Goal: Obtain resource: Obtain resource

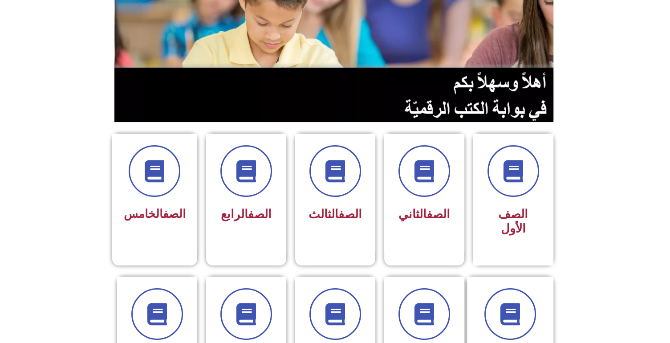
scroll to position [138, 0]
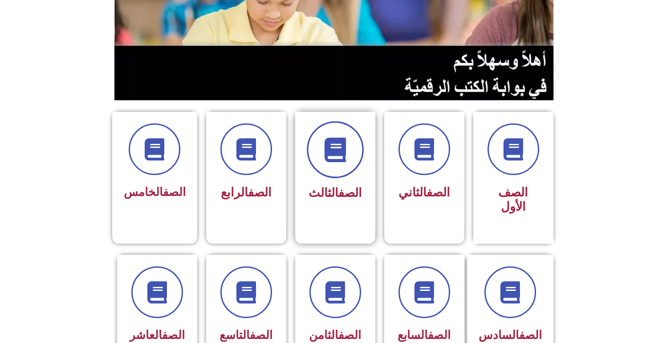
click at [341, 141] on icon at bounding box center [335, 150] width 24 height 24
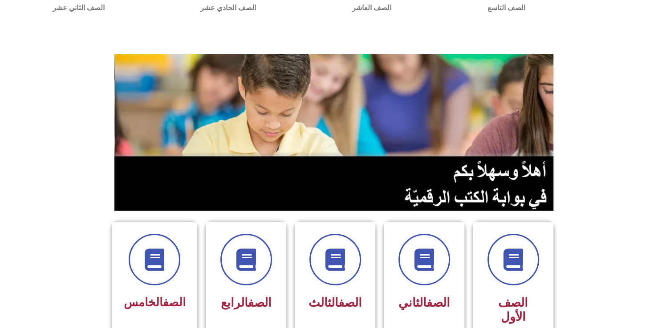
scroll to position [125, 0]
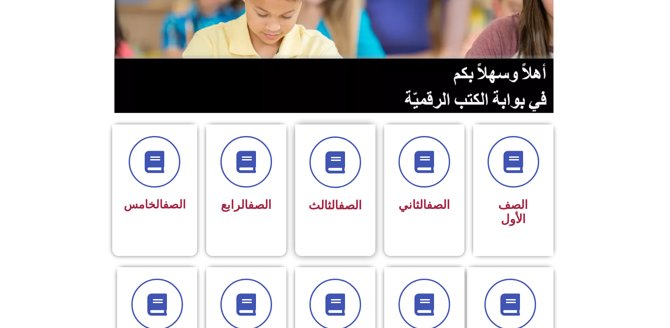
click at [338, 202] on link "الصف" at bounding box center [350, 205] width 24 height 14
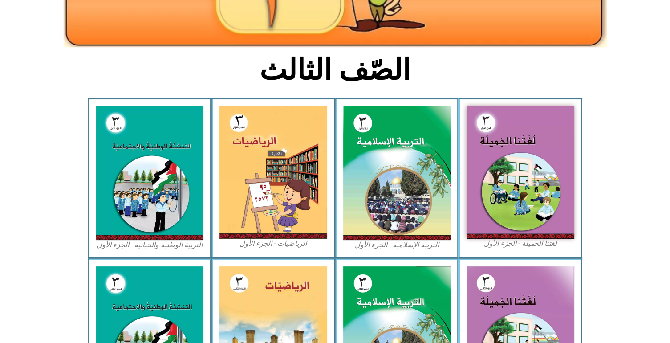
scroll to position [178, 0]
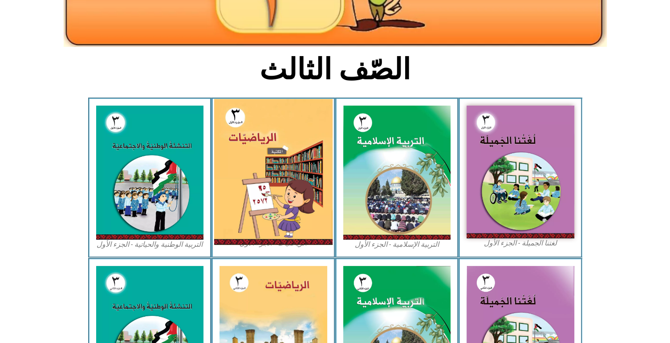
click at [287, 160] on img at bounding box center [273, 172] width 118 height 146
click at [287, 190] on img at bounding box center [273, 172] width 118 height 146
click at [275, 192] on img at bounding box center [273, 172] width 118 height 146
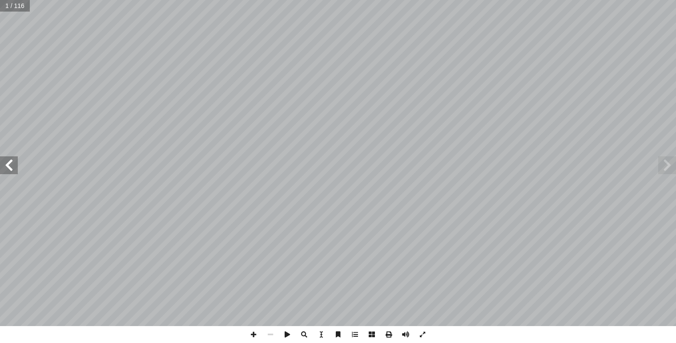
click at [14, 162] on span at bounding box center [9, 165] width 18 height 18
click at [667, 167] on span at bounding box center [668, 165] width 18 height 18
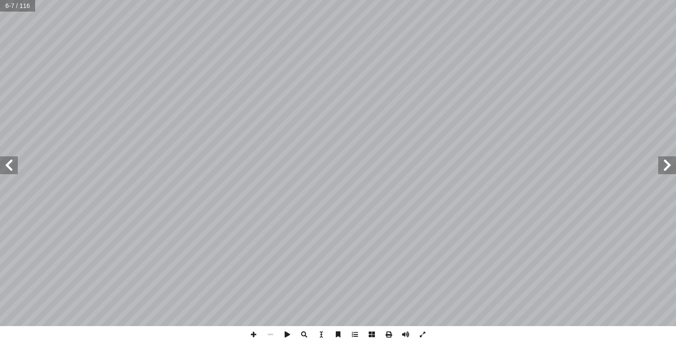
click at [6, 170] on span at bounding box center [9, 165] width 18 height 18
click at [668, 163] on span at bounding box center [668, 165] width 18 height 18
click at [6, 162] on span at bounding box center [9, 165] width 18 height 18
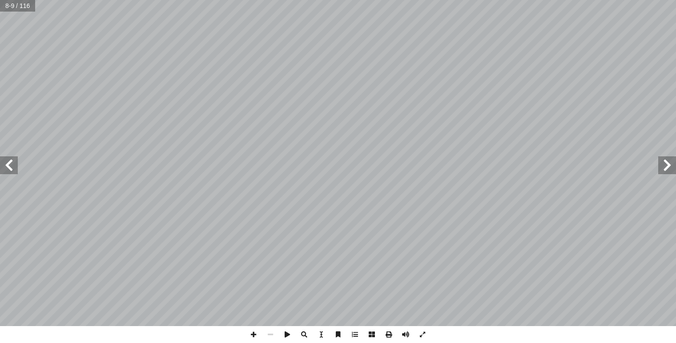
click at [6, 162] on span at bounding box center [9, 165] width 18 height 18
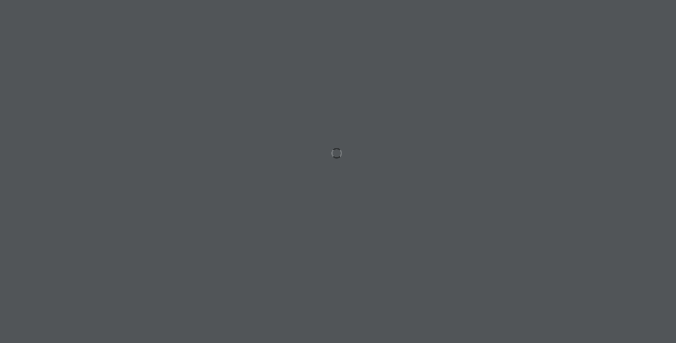
drag, startPoint x: 0, startPoint y: 0, endPoint x: 348, endPoint y: 69, distance: 354.3
click at [348, 69] on div at bounding box center [338, 171] width 676 height 343
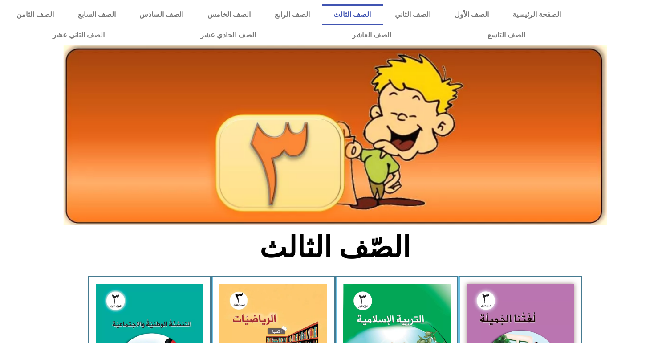
scroll to position [178, 0]
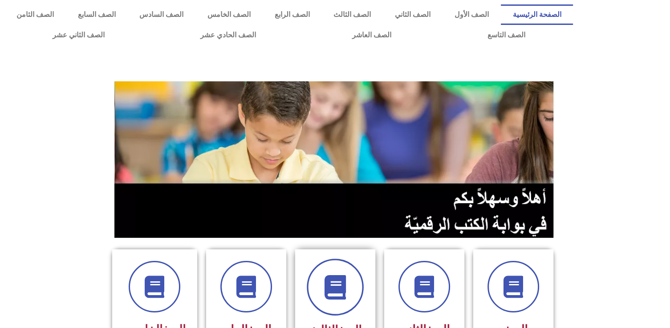
click at [321, 287] on span at bounding box center [335, 287] width 57 height 57
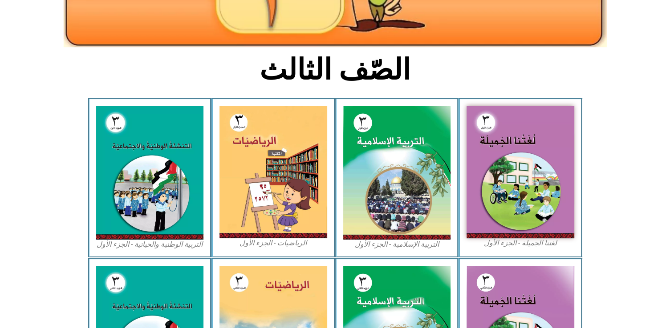
scroll to position [174, 0]
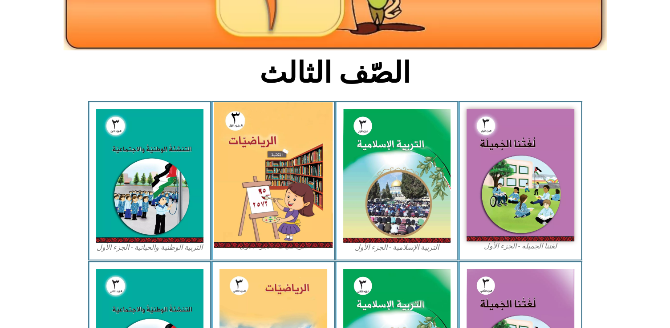
click at [274, 178] on img at bounding box center [273, 175] width 118 height 146
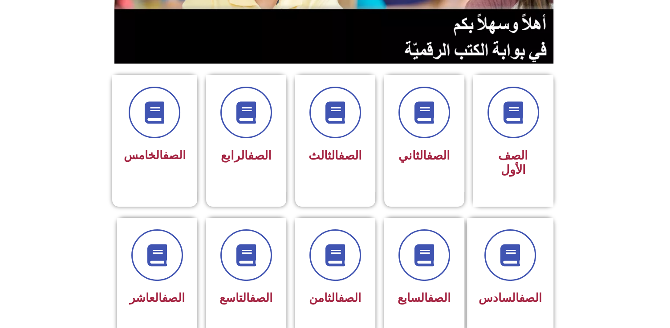
scroll to position [178, 0]
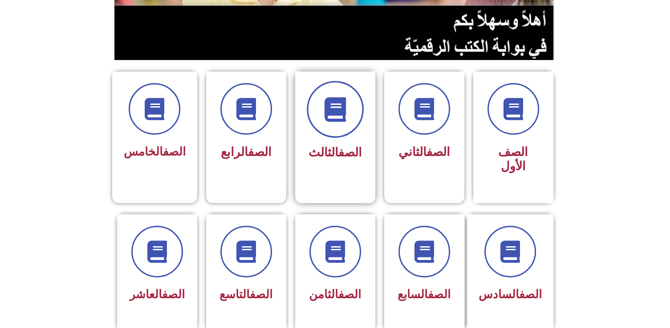
click at [336, 130] on span at bounding box center [335, 109] width 57 height 57
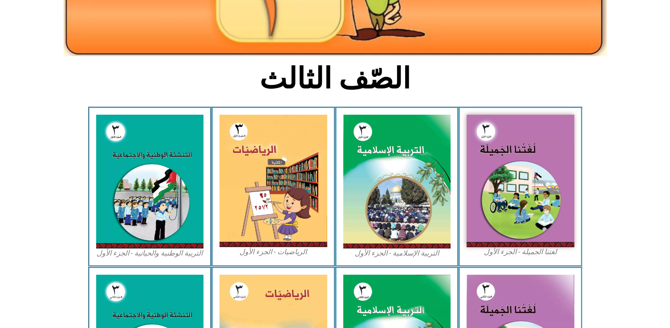
scroll to position [178, 0]
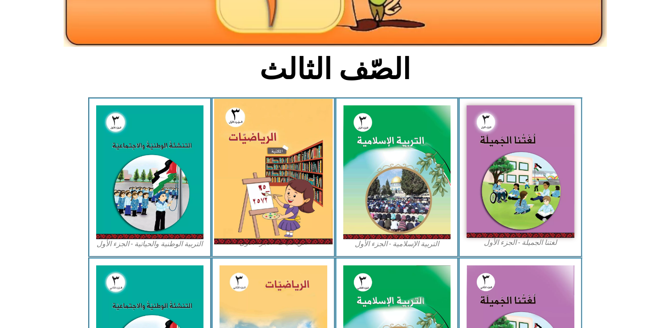
click at [295, 167] on img at bounding box center [273, 172] width 118 height 146
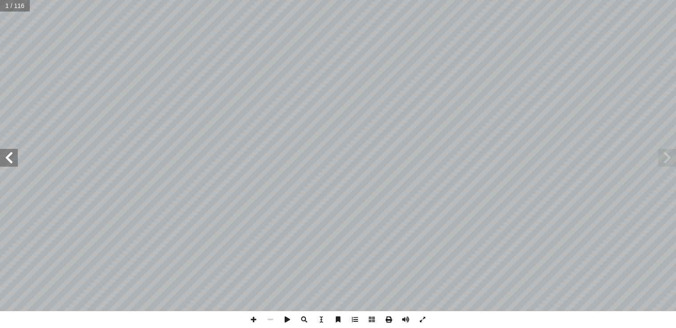
click at [387, 320] on span at bounding box center [389, 320] width 17 height 17
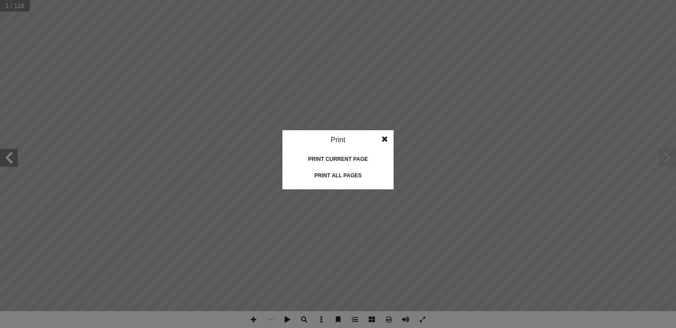
click at [344, 177] on div "Print all pages" at bounding box center [338, 176] width 89 height 14
